Goal: Information Seeking & Learning: Learn about a topic

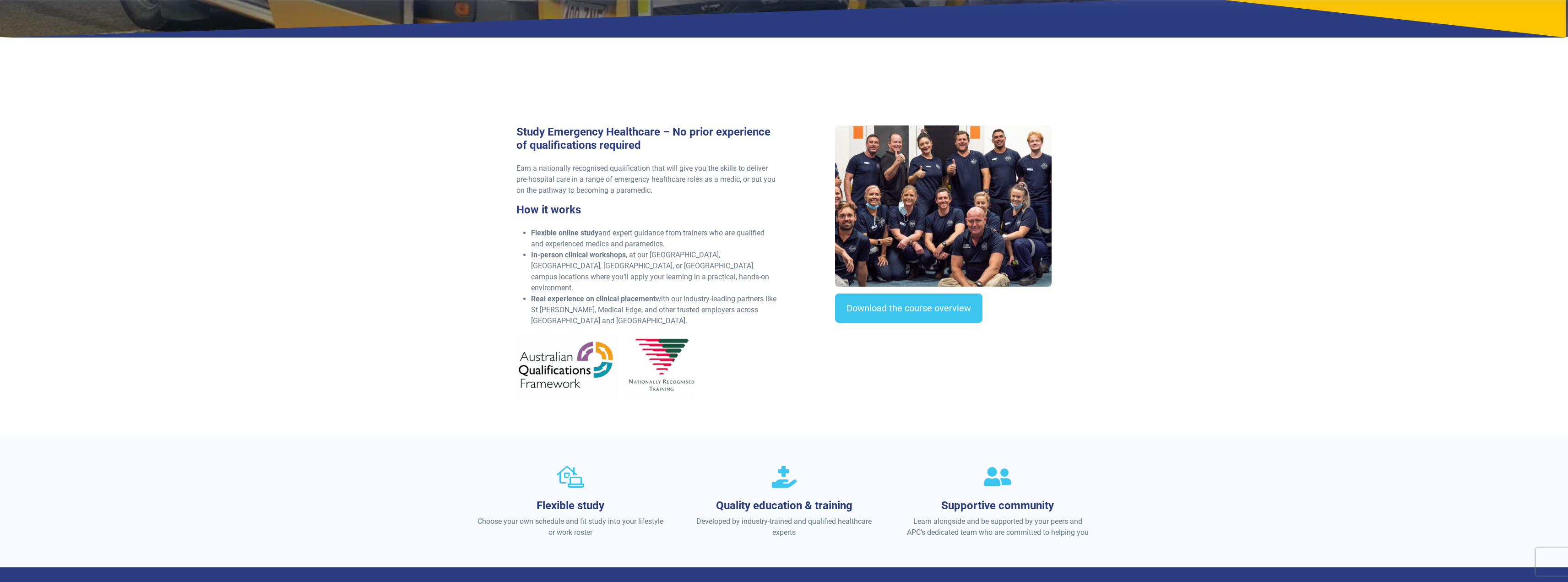
scroll to position [229, 0]
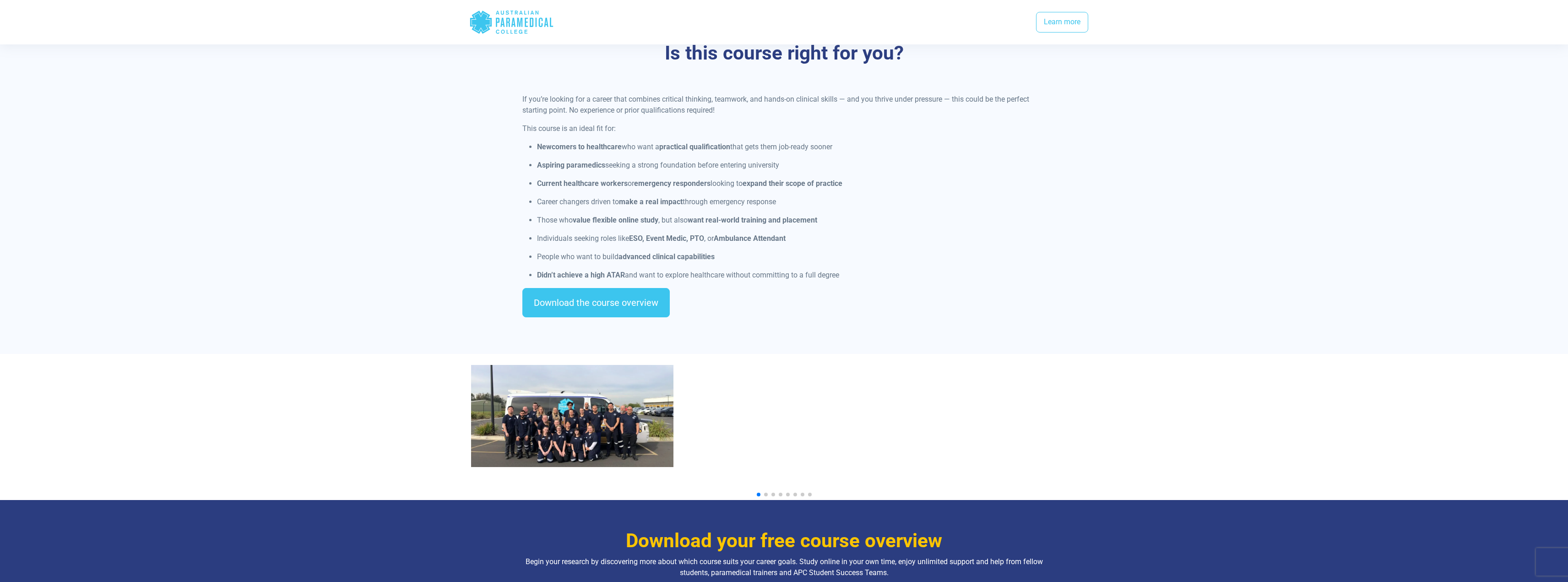
scroll to position [824, 0]
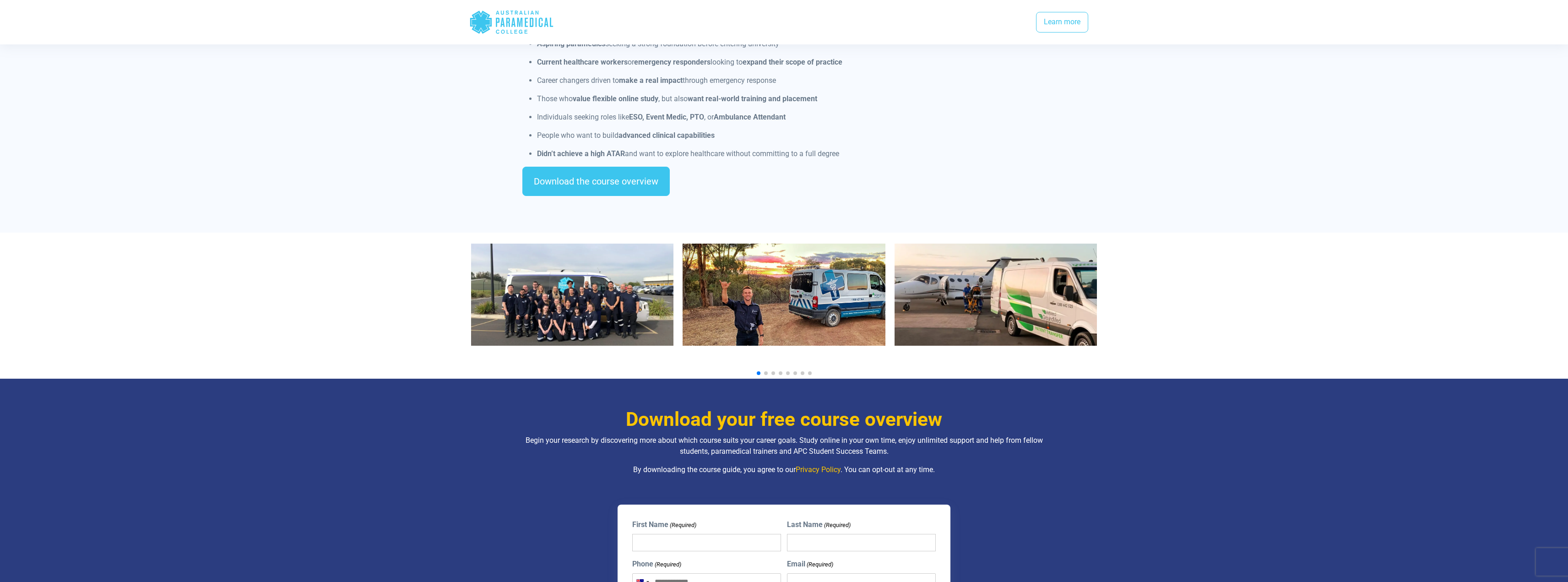
click at [551, 289] on img "1 / 10" at bounding box center [572, 295] width 203 height 102
click at [764, 371] on span "Go to slide 2" at bounding box center [766, 373] width 4 height 4
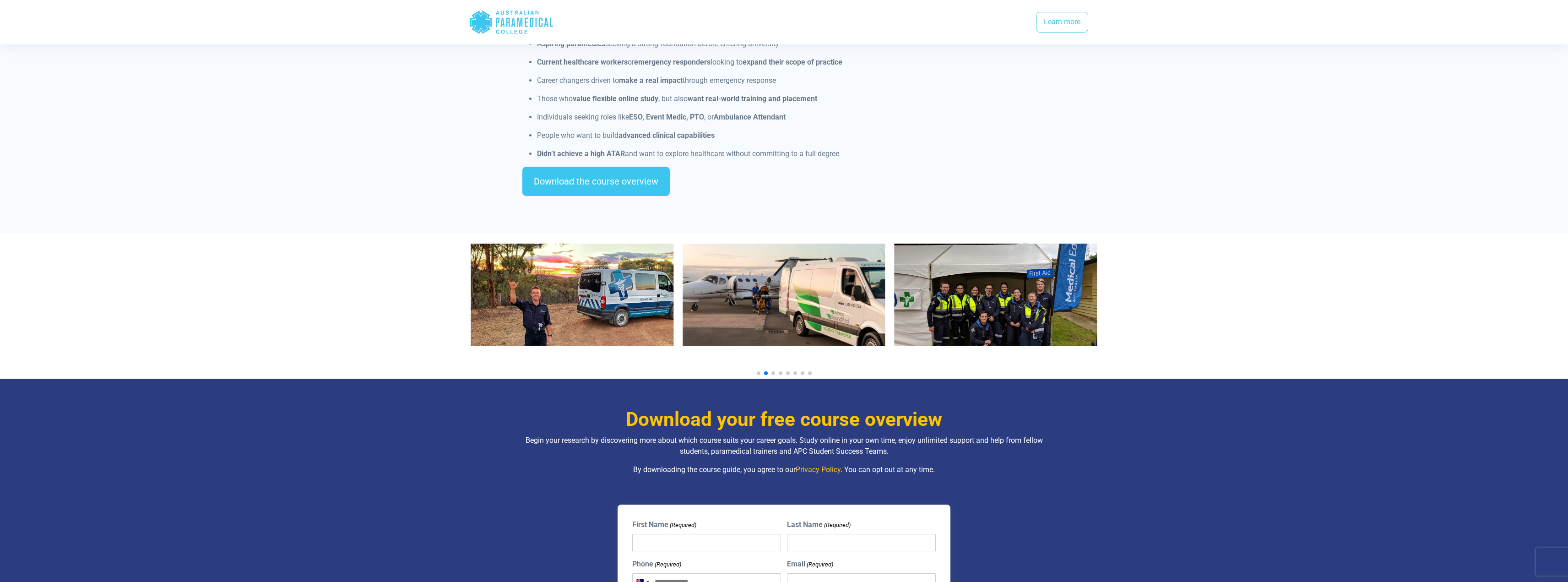
click at [773, 360] on div at bounding box center [784, 306] width 641 height 146
click at [773, 371] on span "Go to slide 3" at bounding box center [773, 373] width 4 height 4
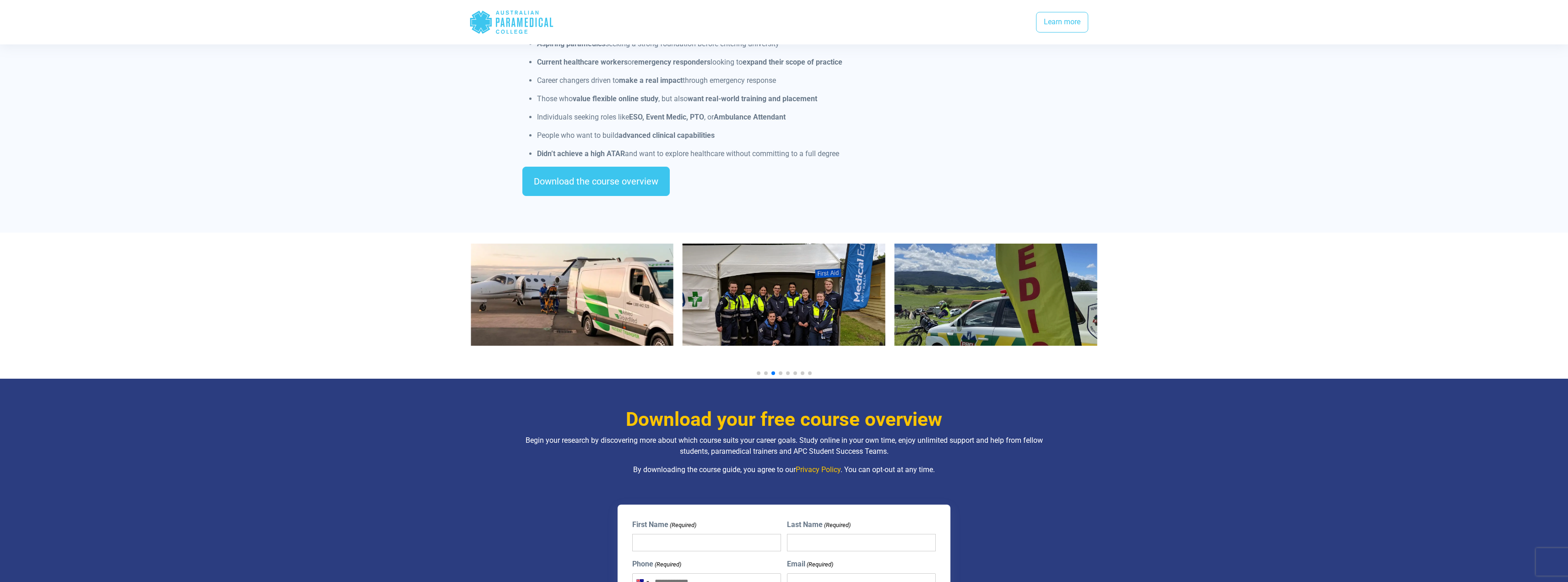
click at [780, 371] on span "Go to slide 4" at bounding box center [780, 373] width 4 height 4
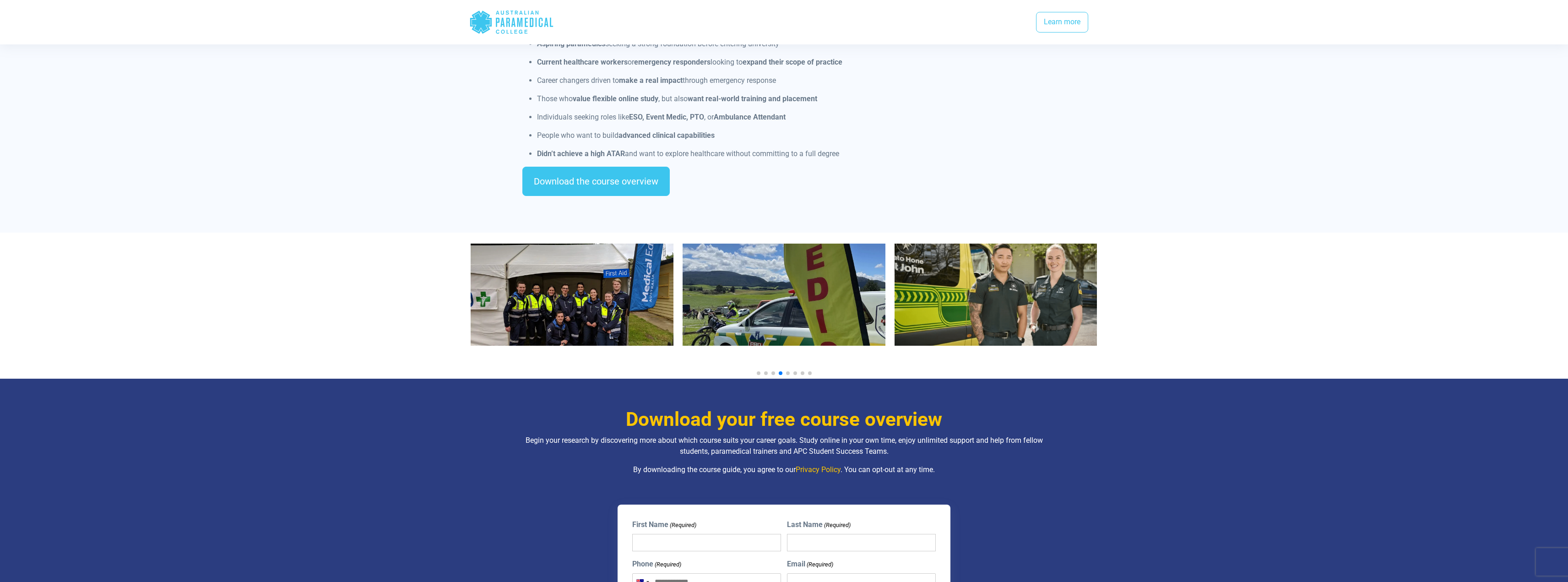
click at [789, 371] on span "Go to slide 5" at bounding box center [788, 373] width 4 height 4
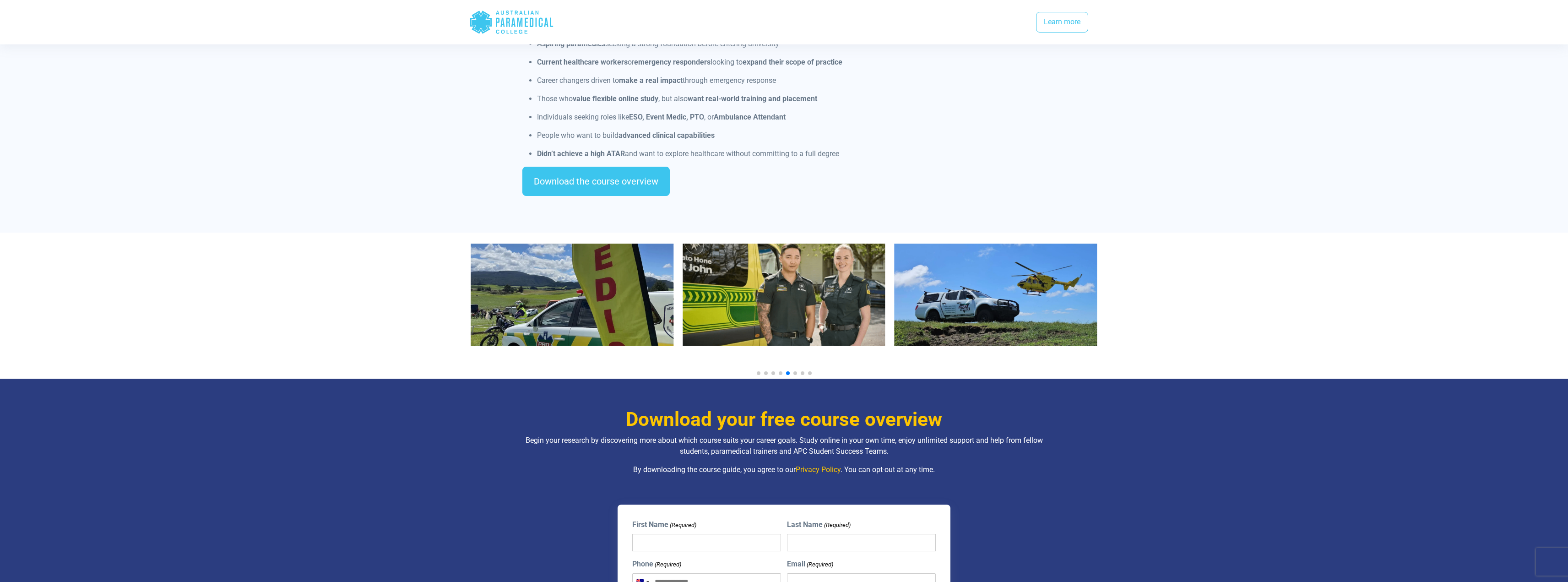
click at [794, 371] on span "Go to slide 6" at bounding box center [795, 373] width 4 height 4
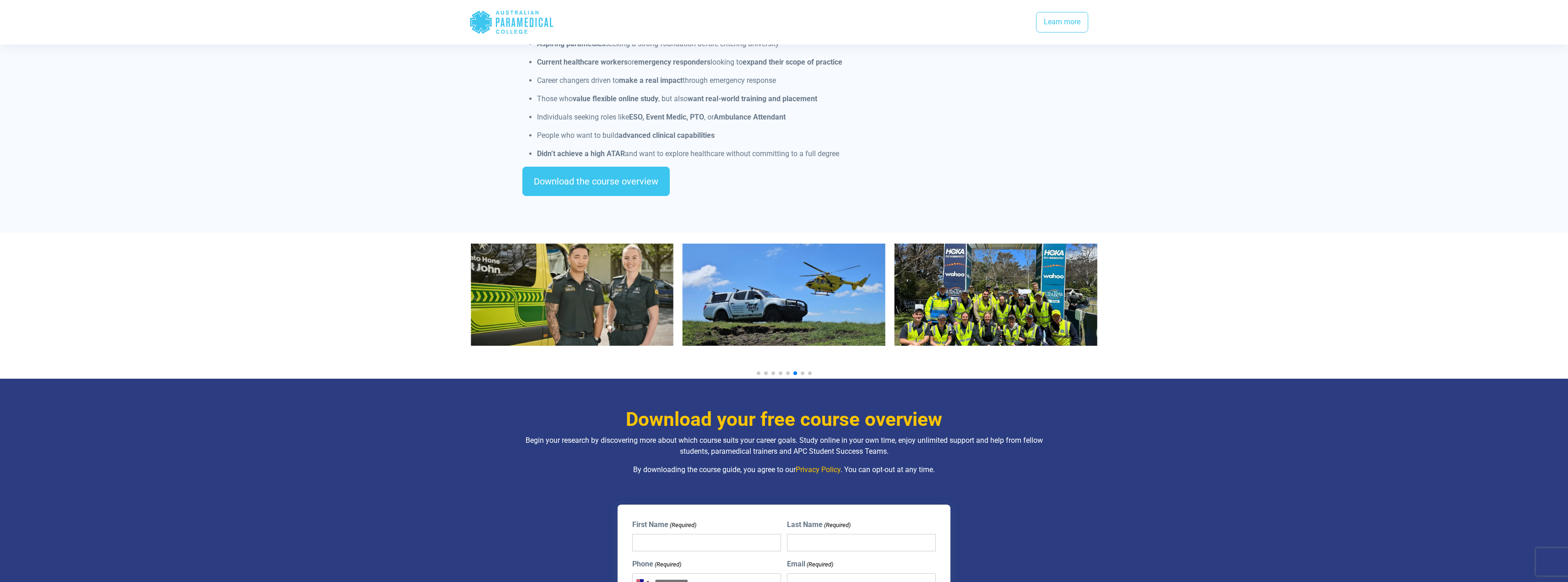
click at [804, 371] on div at bounding box center [784, 373] width 626 height 4
click at [803, 371] on span "Go to slide 7" at bounding box center [802, 373] width 4 height 4
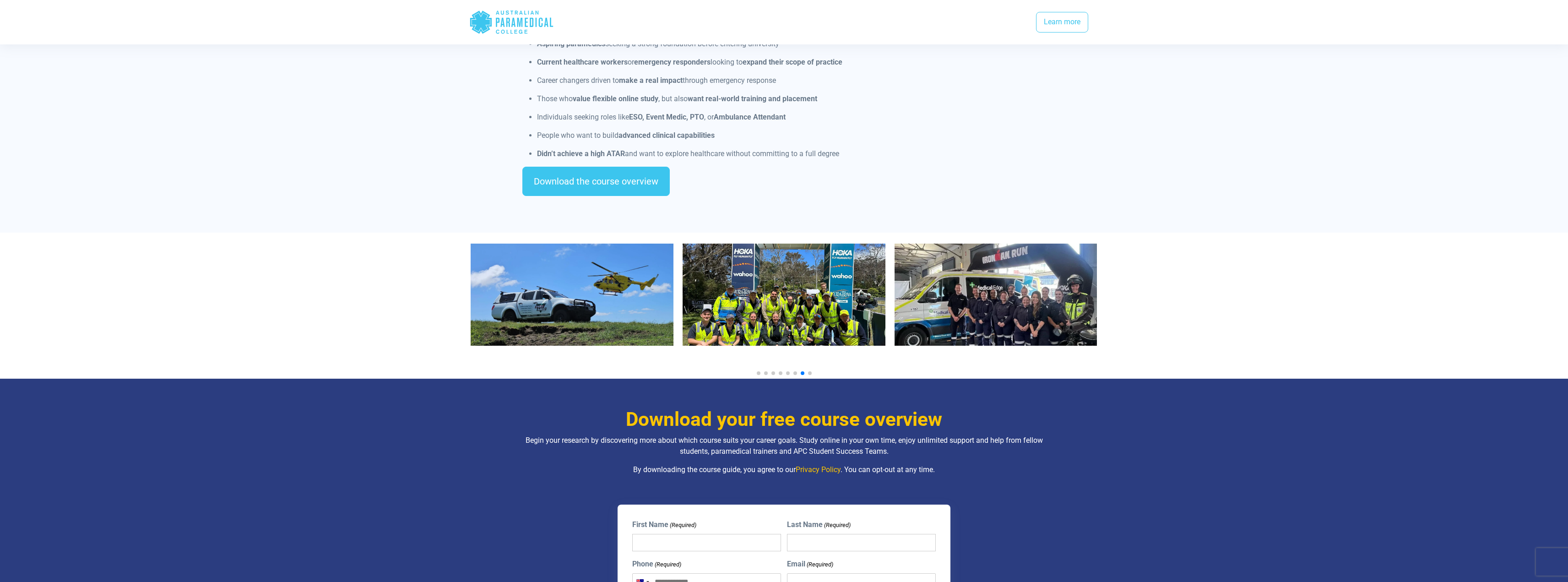
click at [810, 371] on span "Go to slide 8" at bounding box center [810, 373] width 4 height 4
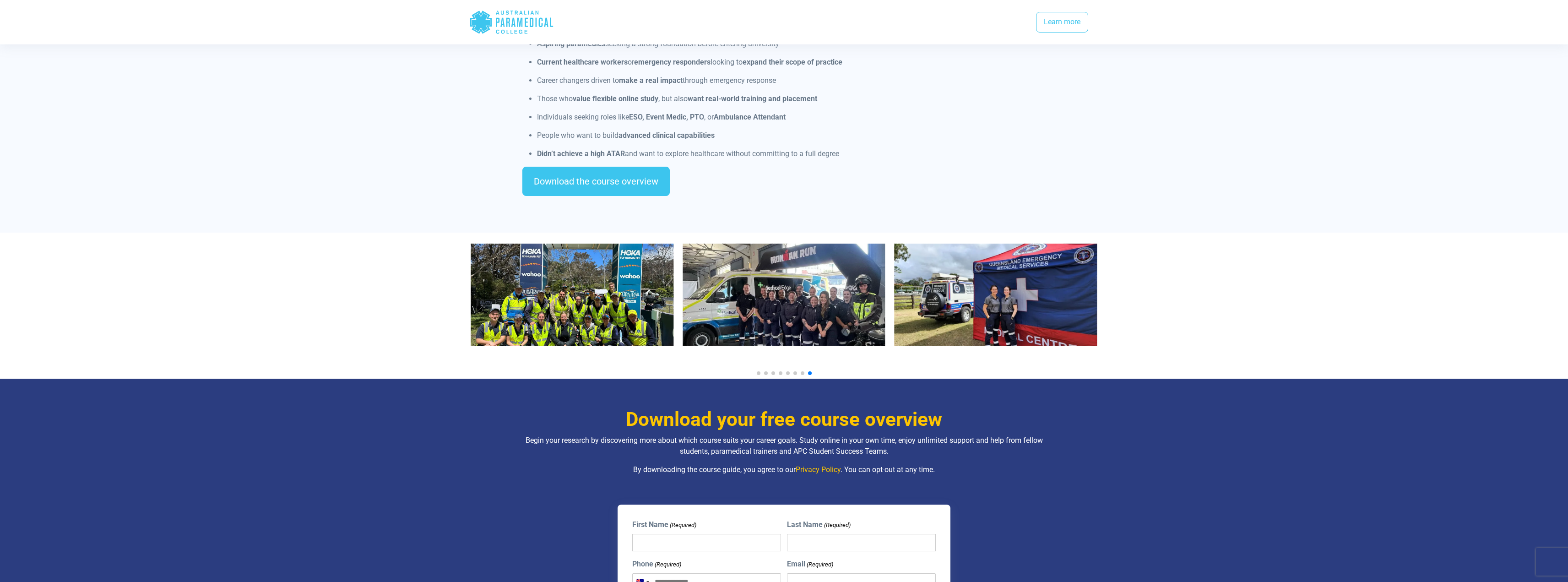
click at [808, 304] on img "9 / 10" at bounding box center [783, 295] width 203 height 102
